Goal: Task Accomplishment & Management: Use online tool/utility

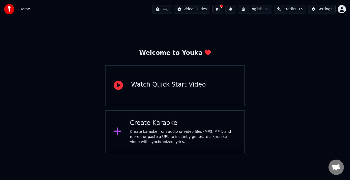
click at [117, 129] on icon at bounding box center [118, 131] width 8 height 9
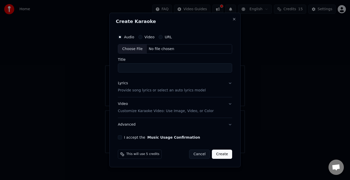
click at [138, 48] on div "Choose File" at bounding box center [132, 49] width 29 height 9
click at [163, 47] on div "No file chosen" at bounding box center [161, 49] width 29 height 5
type input "**********"
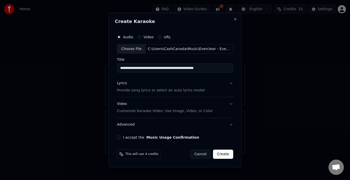
click at [121, 139] on button "I accept the Music Usage Confirmation" at bounding box center [119, 138] width 4 height 4
click at [226, 156] on button "Create" at bounding box center [223, 154] width 20 height 9
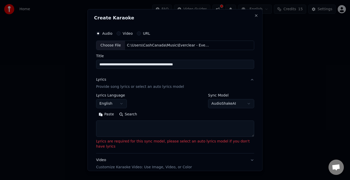
drag, startPoint x: 226, startPoint y: 156, endPoint x: 136, endPoint y: 134, distance: 92.3
click at [136, 134] on div "**********" at bounding box center [175, 130] width 158 height 115
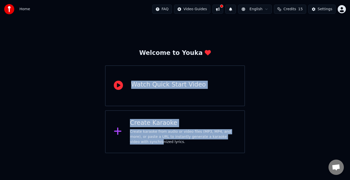
drag, startPoint x: 61, startPoint y: 98, endPoint x: 139, endPoint y: 173, distance: 108.6
click at [159, 132] on div "Create karaoke from audio or video files (MP3, MP4, and more), or paste a URL t…" at bounding box center [183, 137] width 106 height 15
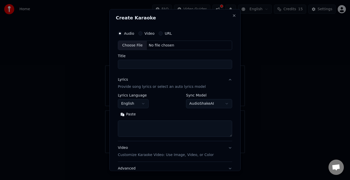
click at [126, 113] on button "Paste" at bounding box center [128, 115] width 20 height 8
type textarea "**********"
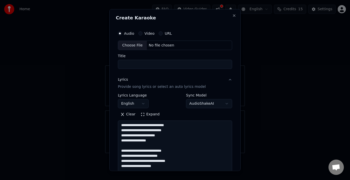
click at [126, 113] on button "Clear" at bounding box center [128, 115] width 20 height 8
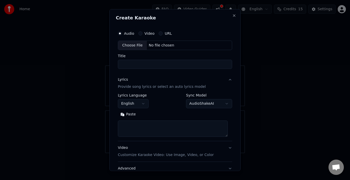
click at [135, 66] on input "Title" at bounding box center [175, 64] width 114 height 9
click at [135, 45] on div "Choose File" at bounding box center [132, 45] width 29 height 9
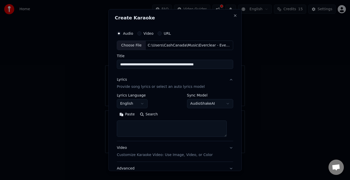
type input "**********"
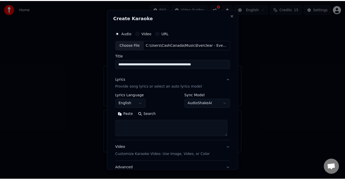
scroll to position [40, 0]
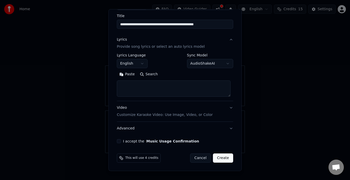
click at [219, 160] on button "Create" at bounding box center [223, 158] width 20 height 9
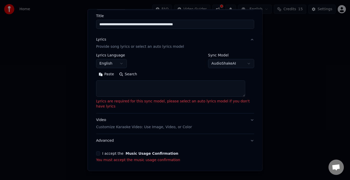
click at [104, 76] on button "Paste" at bounding box center [106, 74] width 20 height 8
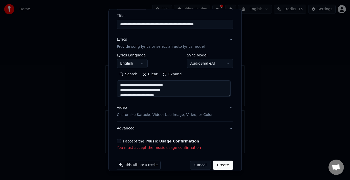
click at [118, 143] on button "I accept the Music Usage Confirmation" at bounding box center [119, 142] width 4 height 4
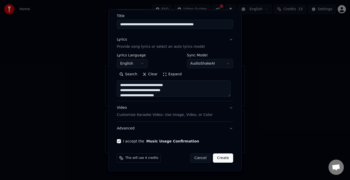
click at [223, 158] on button "Create" at bounding box center [223, 158] width 20 height 9
type textarea "**********"
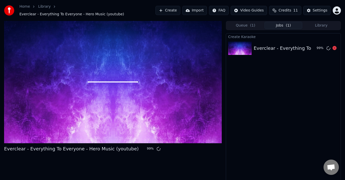
click at [241, 46] on img at bounding box center [240, 48] width 24 height 13
click at [284, 45] on div "Everclear - Everything To Everyone - Hero Music (youtube)" at bounding box center [321, 48] width 135 height 7
click at [289, 11] on span "Credits" at bounding box center [285, 10] width 13 height 5
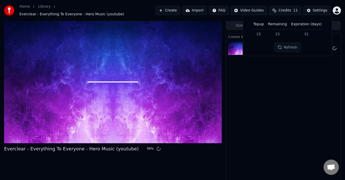
click at [290, 78] on div "Create Karaoke Everclear - Everything To Everyone - Hero Music (youtube) 99 %" at bounding box center [283, 109] width 115 height 153
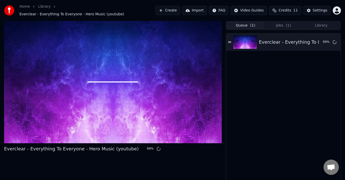
click at [246, 24] on button "Queue ( 1 )" at bounding box center [246, 25] width 38 height 7
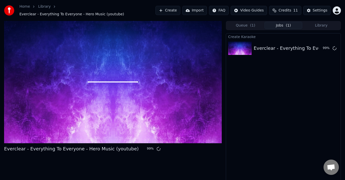
click at [287, 23] on span "( 1 )" at bounding box center [288, 25] width 5 height 5
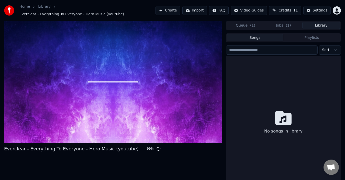
click at [318, 22] on button "Library" at bounding box center [322, 25] width 38 height 7
click at [250, 23] on span "( 1 )" at bounding box center [252, 25] width 5 height 5
click at [317, 24] on button "Library" at bounding box center [322, 25] width 38 height 7
click at [252, 23] on span "( 1 )" at bounding box center [252, 25] width 5 height 5
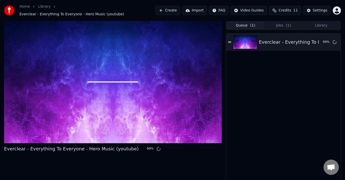
click at [296, 24] on button "Jobs ( 1 )" at bounding box center [284, 25] width 38 height 7
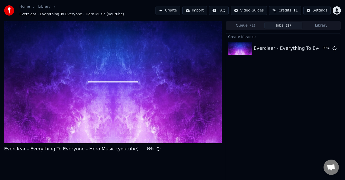
click at [291, 24] on button "Jobs ( 1 )" at bounding box center [284, 25] width 38 height 7
click at [145, 150] on div "Everclear - Everything To Everyone - Hero Music (youtube) 99 %" at bounding box center [84, 149] width 161 height 7
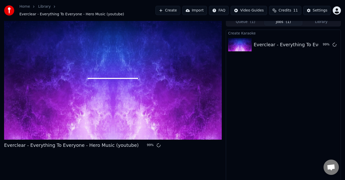
click at [115, 64] on div at bounding box center [113, 78] width 218 height 123
click at [115, 70] on div at bounding box center [113, 78] width 218 height 123
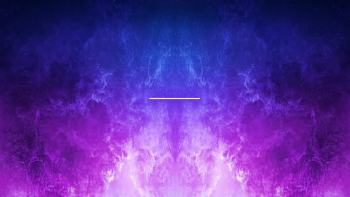
click at [115, 70] on div at bounding box center [175, 98] width 350 height 197
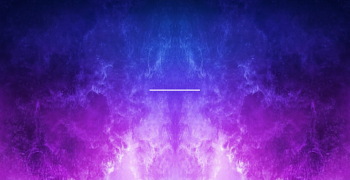
click at [115, 64] on div at bounding box center [175, 90] width 350 height 197
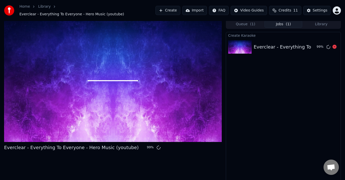
click at [297, 45] on div "Everclear - Everything To Everyone - Hero Music (youtube)" at bounding box center [321, 47] width 135 height 7
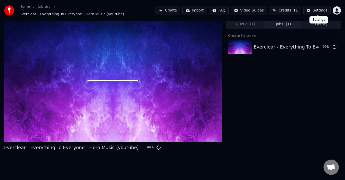
click at [316, 4] on div "Home Library Everclear - Everything To Everyone - Hero Music (youtube) Create I…" at bounding box center [172, 10] width 345 height 21
click at [318, 10] on div "Settings" at bounding box center [320, 10] width 15 height 5
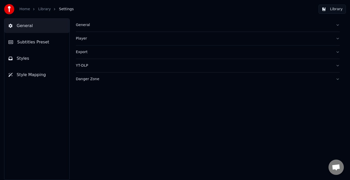
click at [33, 23] on button "General" at bounding box center [36, 26] width 65 height 14
click at [83, 39] on div "Player" at bounding box center [203, 38] width 255 height 5
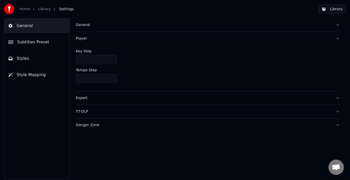
click at [85, 100] on div "Export" at bounding box center [203, 98] width 255 height 5
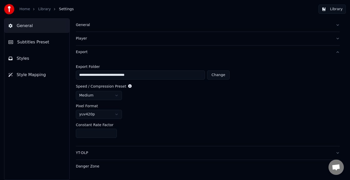
click at [38, 9] on link "Library" at bounding box center [44, 9] width 13 height 5
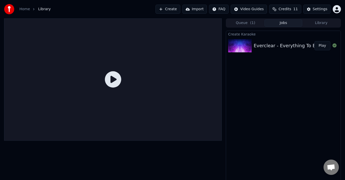
click at [260, 44] on div "Everclear - Everything To Everyone - Hero Music (youtube)" at bounding box center [321, 45] width 135 height 7
click at [109, 73] on icon at bounding box center [113, 79] width 16 height 16
click at [323, 47] on button "Play" at bounding box center [323, 45] width 16 height 9
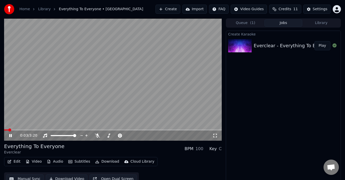
click at [217, 135] on icon at bounding box center [215, 136] width 5 height 4
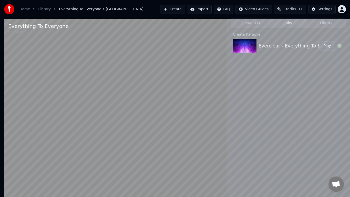
drag, startPoint x: 175, startPoint y: 16, endPoint x: 271, endPoint y: 2, distance: 97.5
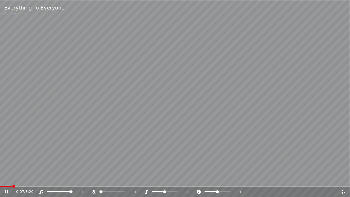
click at [271, 2] on div "Everything To Everyone Everclear" at bounding box center [175, 10] width 350 height 20
click at [186, 73] on video at bounding box center [175, 98] width 350 height 197
click at [186, 67] on video at bounding box center [175, 98] width 350 height 197
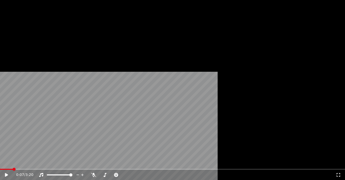
click at [186, 67] on video at bounding box center [172, 97] width 345 height 194
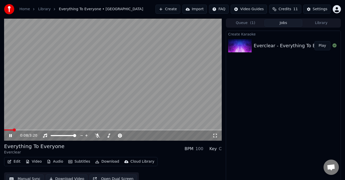
click at [186, 67] on video at bounding box center [113, 79] width 218 height 123
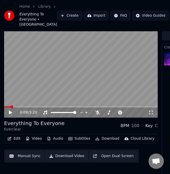
click at [100, 62] on video at bounding box center [81, 74] width 154 height 87
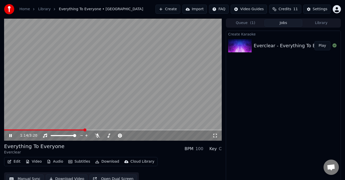
click at [11, 137] on icon at bounding box center [10, 135] width 3 height 3
click at [249, 9] on html "Home Library Everything To Everyone • Everclear Create Import FAQ Video Guides …" at bounding box center [172, 90] width 345 height 180
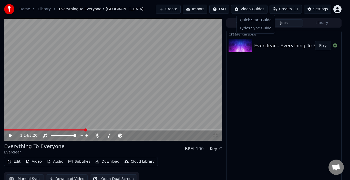
click at [201, 9] on html "Home Library Everything To Everyone • Everclear Create Import FAQ Video Guides …" at bounding box center [175, 90] width 350 height 180
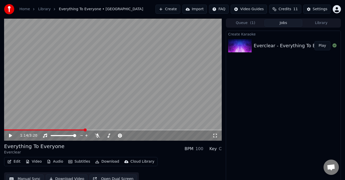
click at [285, 42] on div "Everclear - Everything To Everyone - Hero Music (youtube)" at bounding box center [321, 45] width 135 height 7
click at [317, 9] on div "Settings" at bounding box center [320, 9] width 15 height 5
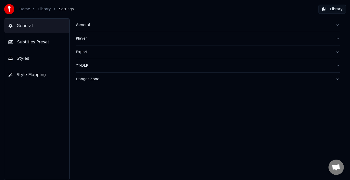
drag, startPoint x: 317, startPoint y: 9, endPoint x: 51, endPoint y: 47, distance: 268.4
click at [51, 47] on div "Home Library Settings Library General Subtitles Preset Styles Style Mapping Gen…" at bounding box center [175, 90] width 350 height 180
click at [41, 42] on span "Subtitles Preset" at bounding box center [33, 42] width 32 height 6
